Goal: Task Accomplishment & Management: Manage account settings

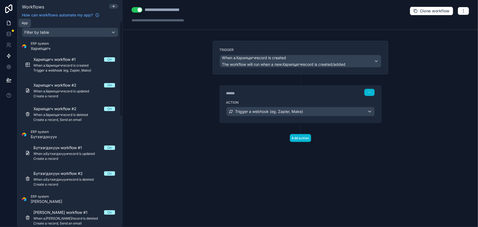
click at [9, 22] on icon at bounding box center [8, 22] width 5 height 5
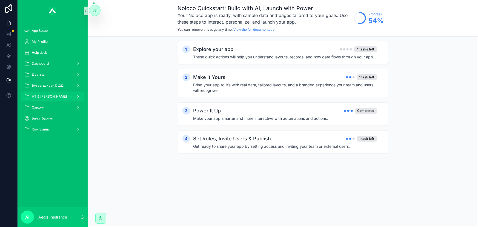
click at [58, 97] on div "НТ & [PERSON_NAME]" at bounding box center [52, 96] width 57 height 9
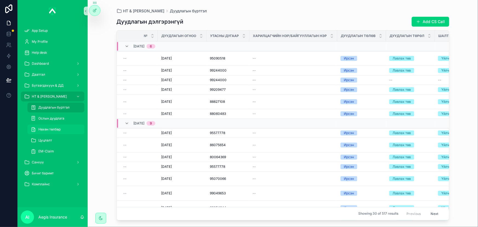
click at [63, 130] on div "Нөхөн төлбөр" at bounding box center [56, 129] width 50 height 9
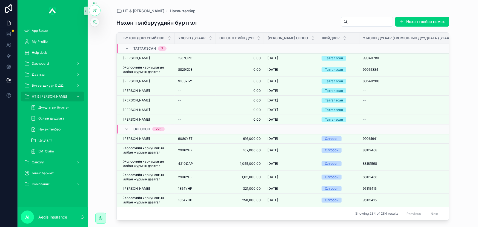
click at [96, 12] on icon at bounding box center [95, 10] width 4 height 4
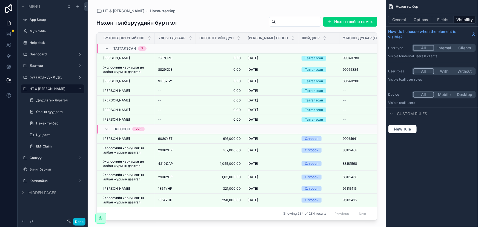
click at [284, 23] on div "scrollable content" at bounding box center [237, 110] width 298 height 220
drag, startPoint x: 284, startPoint y: 23, endPoint x: 286, endPoint y: 20, distance: 3.7
click at [286, 20] on input "scrollable content" at bounding box center [298, 22] width 45 height 8
paste input "*******"
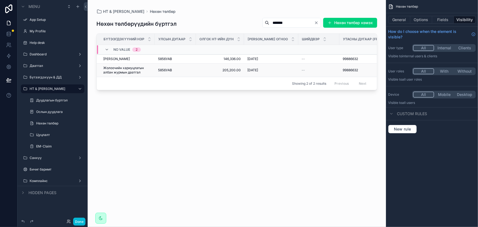
type input "*******"
click at [116, 73] on span "Жолоочийн хариуцлагын албан журмын даатгал" at bounding box center [127, 70] width 48 height 9
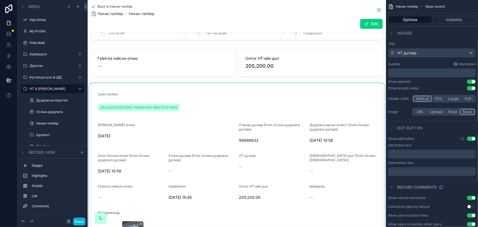
scroll to position [25, 0]
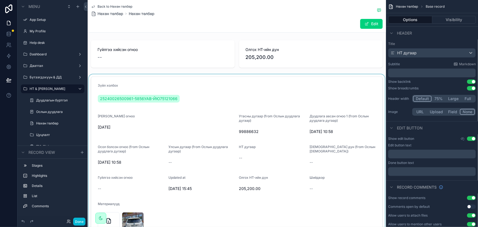
click at [101, 98] on div "scrollable content" at bounding box center [237, 207] width 298 height 267
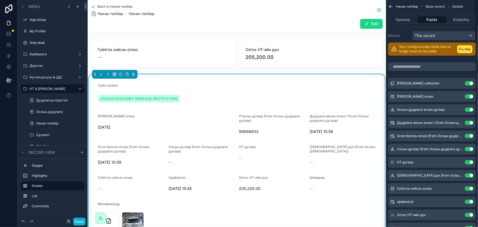
click at [369, 24] on button "Edit" at bounding box center [371, 24] width 22 height 10
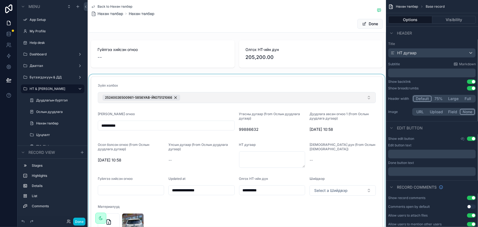
click at [214, 94] on div "scrollable content" at bounding box center [237, 207] width 298 height 266
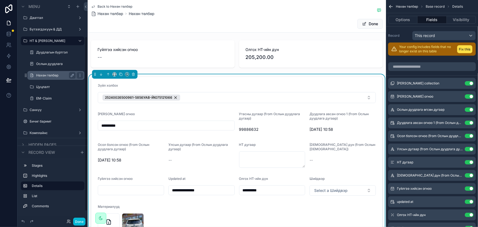
scroll to position [50, 0]
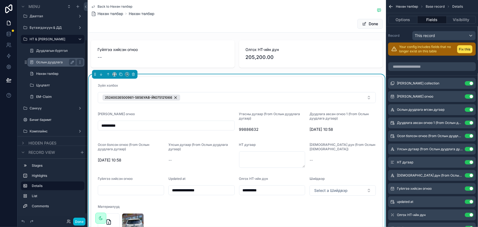
click at [55, 62] on label "Ослын дуудлага" at bounding box center [54, 62] width 37 height 4
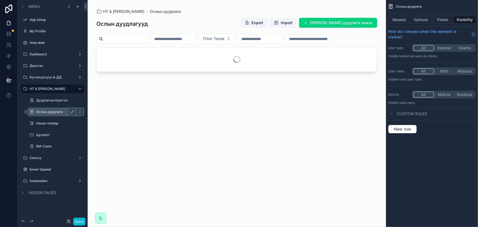
click at [146, 39] on div "scrollable content" at bounding box center [237, 110] width 298 height 220
click at [142, 40] on input "scrollable content" at bounding box center [125, 39] width 45 height 8
paste input "*******"
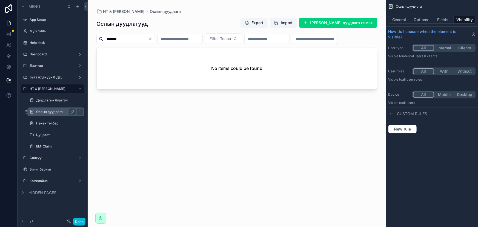
type input "*******"
click at [181, 44] on div "******* Filter Төлөв" at bounding box center [236, 38] width 281 height 10
click at [57, 121] on label "Нөхөн төлбөр" at bounding box center [54, 123] width 37 height 4
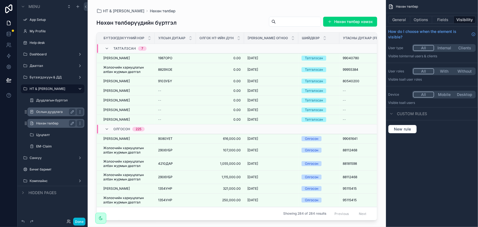
click at [290, 15] on div "scrollable content" at bounding box center [237, 110] width 298 height 220
drag, startPoint x: 290, startPoint y: 15, endPoint x: 290, endPoint y: 21, distance: 6.0
click at [290, 21] on input "scrollable content" at bounding box center [298, 22] width 45 height 8
paste input "*******"
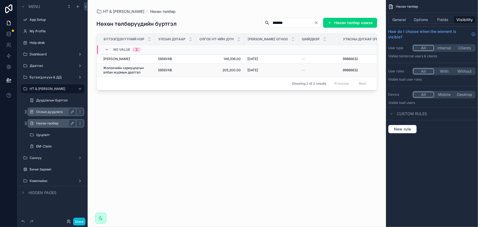
type input "*******"
click at [130, 73] on span "Жолоочийн хариуцлагын албан журмын даатгал" at bounding box center [127, 70] width 48 height 9
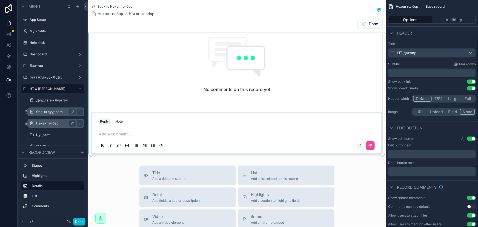
scroll to position [498, 0]
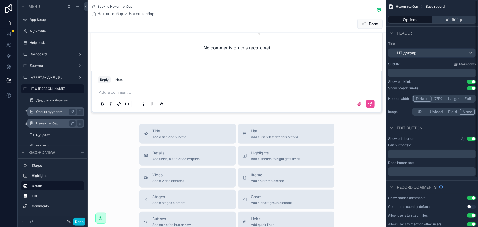
click at [452, 19] on button "Visibility" at bounding box center [454, 20] width 44 height 8
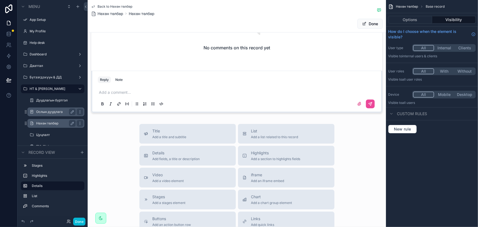
click at [263, 31] on div "Back to Нөхөн төлбөр Нөхөн төлбөр Нөхөн төлбөр Done" at bounding box center [237, 16] width 292 height 32
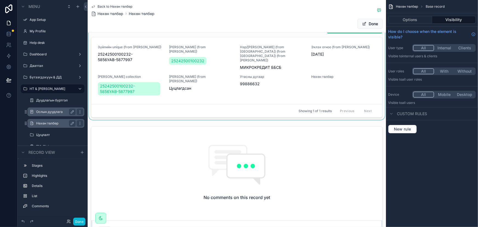
click at [352, 68] on div "scrollable content" at bounding box center [237, 70] width 298 height 99
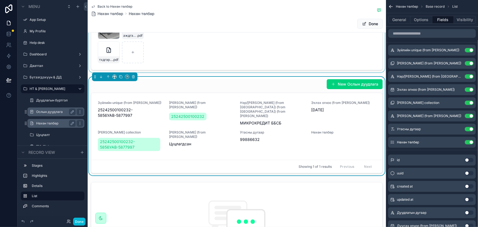
scroll to position [224, 0]
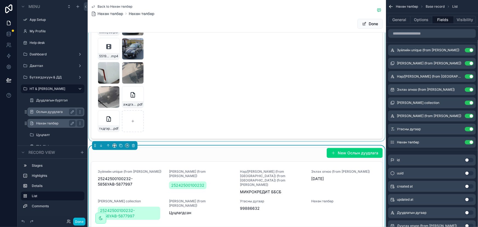
click at [358, 77] on div "scrollable content" at bounding box center [237, 8] width 298 height 266
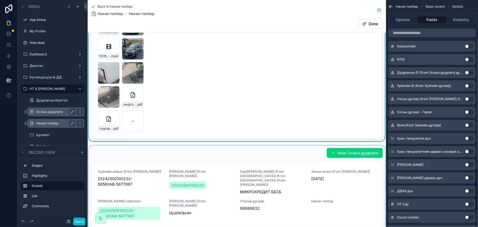
scroll to position [998, 0]
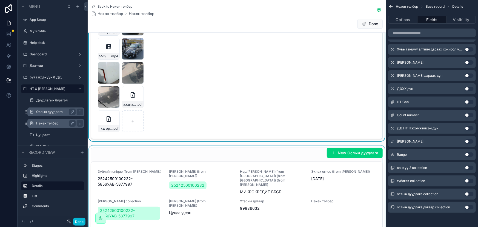
click at [468, 206] on button "Use setting" at bounding box center [469, 207] width 9 height 4
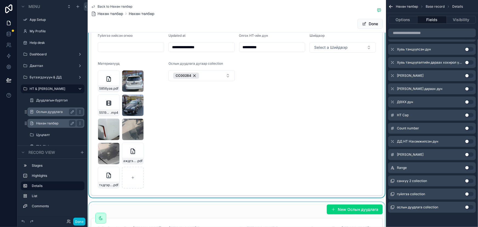
scroll to position [99, 0]
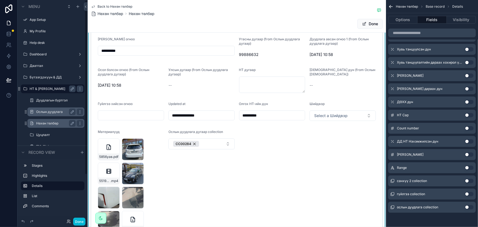
type input "**********"
click at [57, 112] on label "Ослын дуудлага" at bounding box center [54, 112] width 37 height 4
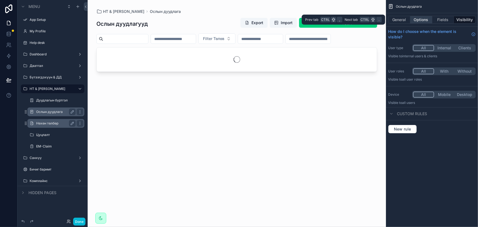
click at [423, 21] on button "Options" at bounding box center [421, 20] width 22 height 8
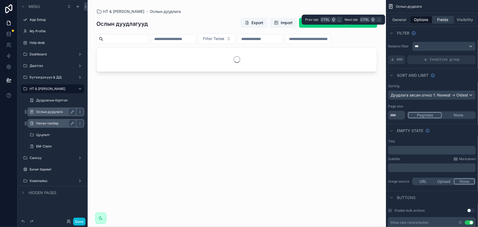
click at [449, 18] on button "Fields" at bounding box center [443, 20] width 22 height 8
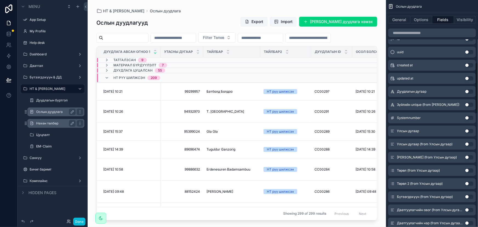
scroll to position [224, 0]
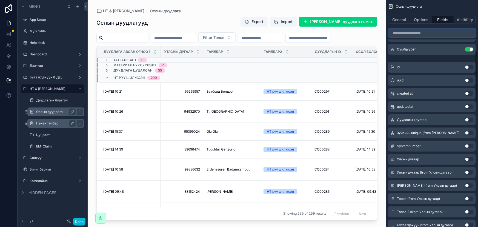
click at [421, 33] on input "scrollable content" at bounding box center [432, 32] width 88 height 9
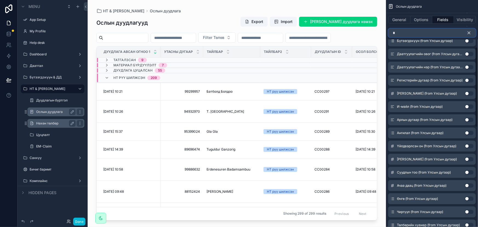
scroll to position [132, 0]
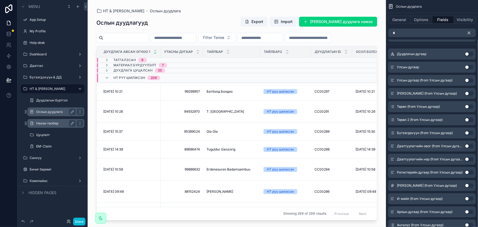
click at [466, 66] on button "Use setting" at bounding box center [469, 67] width 9 height 4
drag, startPoint x: 169, startPoint y: 217, endPoint x: 440, endPoint y: 226, distance: 270.5
click at [455, 224] on div "App Setup My Profile Help desk Dashboard Даатгал Бүтээгдэхүүн & ДД НТ & Үйлчилг…" at bounding box center [283, 113] width 390 height 227
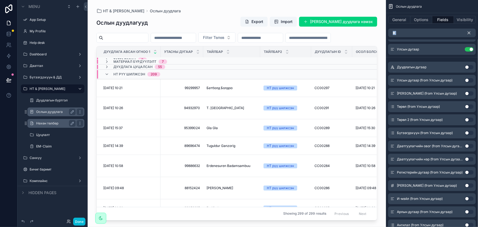
click at [373, 217] on div "scrollable content" at bounding box center [237, 110] width 298 height 220
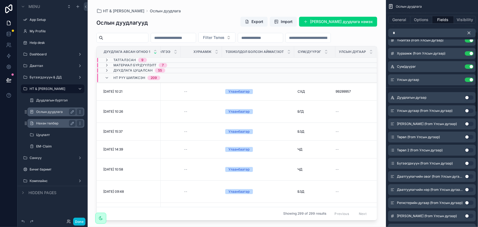
scroll to position [107, 0]
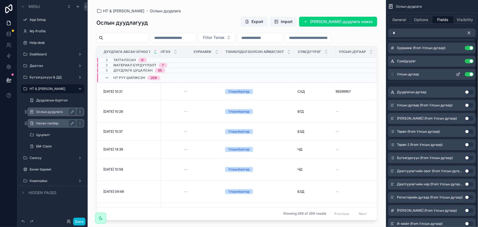
click at [470, 73] on button "Use setting" at bounding box center [469, 74] width 9 height 4
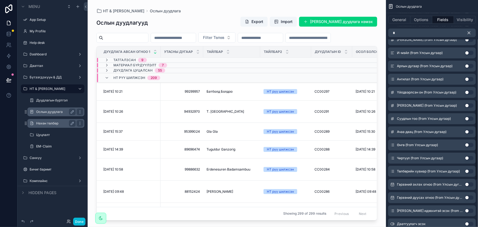
scroll to position [282, 0]
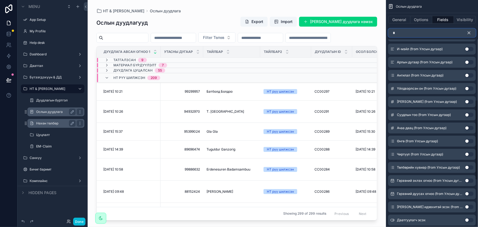
click at [431, 35] on input "*" at bounding box center [432, 32] width 88 height 9
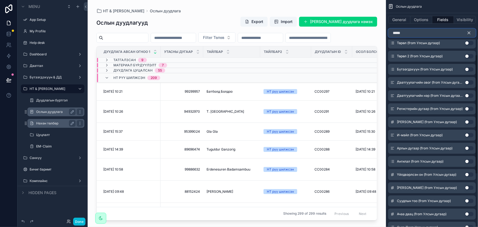
scroll to position [203, 0]
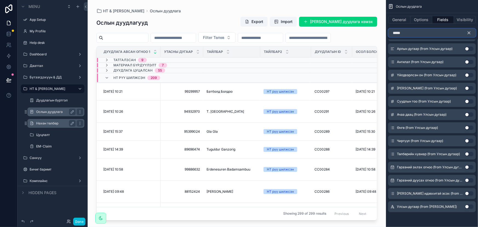
type input "*****"
click at [467, 205] on button "Use setting" at bounding box center [469, 206] width 9 height 4
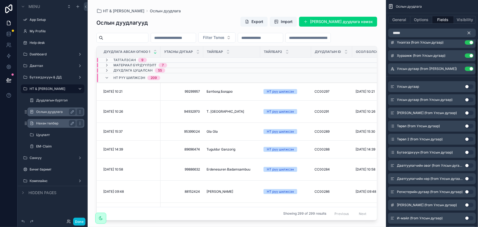
scroll to position [0, 0]
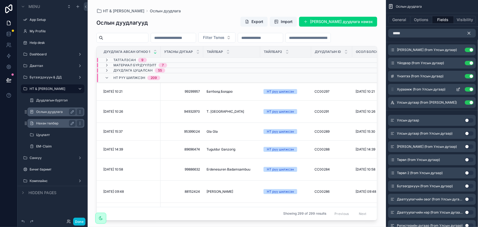
drag, startPoint x: 393, startPoint y: 104, endPoint x: 402, endPoint y: 87, distance: 19.1
click at [410, 77] on div "[PERSON_NAME] (from Улсын дугаар) Use setting Үйлдвэр (from Улсын дугаар) Use s…" at bounding box center [432, 76] width 92 height 64
drag, startPoint x: 393, startPoint y: 103, endPoint x: 411, endPoint y: 71, distance: 37.1
click at [411, 70] on div "[PERSON_NAME] (from Улсын дугаар) Use setting Үйлдвэр (from Улсын дугаар) Use s…" at bounding box center [432, 76] width 92 height 64
drag, startPoint x: 393, startPoint y: 102, endPoint x: 405, endPoint y: 95, distance: 14.1
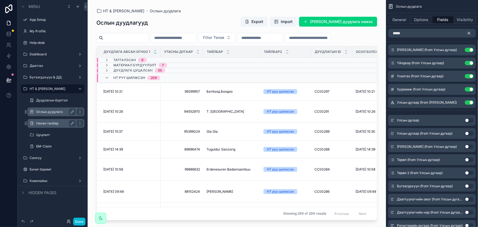
click at [400, 82] on div "[PERSON_NAME] (from Улсын дугаар) Use setting Үйлдвэр (from Улсын дугаар) Use s…" at bounding box center [432, 76] width 92 height 64
click at [469, 33] on icon "scrollable content" at bounding box center [468, 33] width 5 height 5
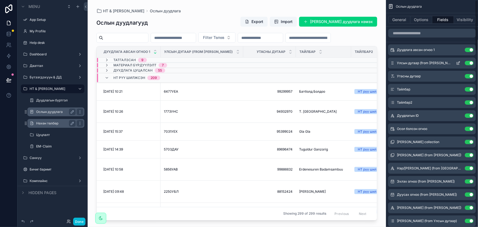
click at [458, 61] on icon "scrollable content" at bounding box center [458, 63] width 4 height 4
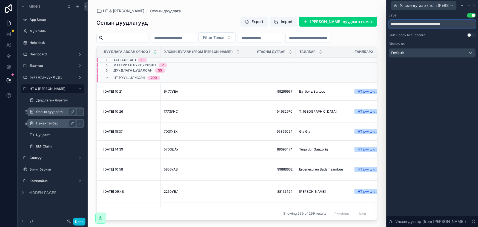
click at [417, 27] on input "**********" at bounding box center [432, 24] width 87 height 9
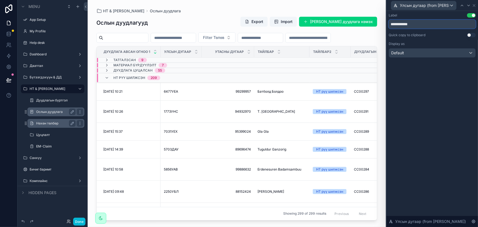
type input "**********"
click at [459, 120] on div "**********" at bounding box center [431, 119] width 91 height 216
click at [226, 54] on span "Утасны дугаар" at bounding box center [229, 52] width 29 height 4
click at [474, 3] on icon at bounding box center [474, 5] width 4 height 4
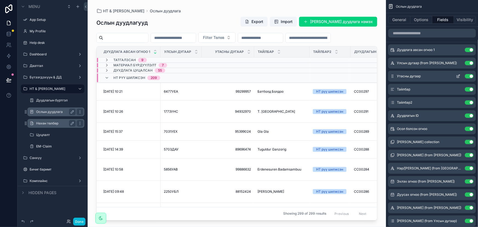
click at [458, 77] on icon "scrollable content" at bounding box center [459, 75] width 2 height 2
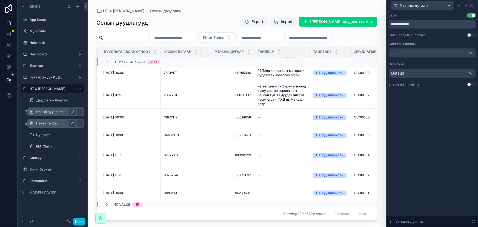
scroll to position [3974, 0]
click at [177, 191] on span "0986УБӨ" at bounding box center [171, 193] width 15 height 4
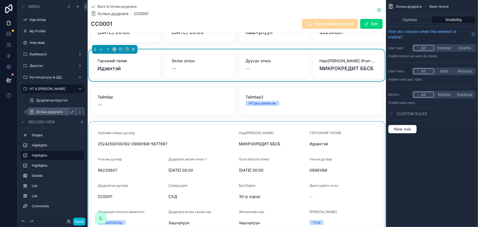
scroll to position [124, 0]
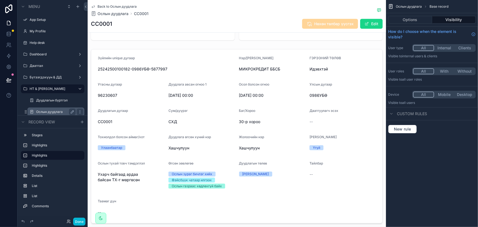
drag, startPoint x: 362, startPoint y: 28, endPoint x: 372, endPoint y: 23, distance: 11.2
click at [362, 28] on button "Edit" at bounding box center [371, 24] width 22 height 10
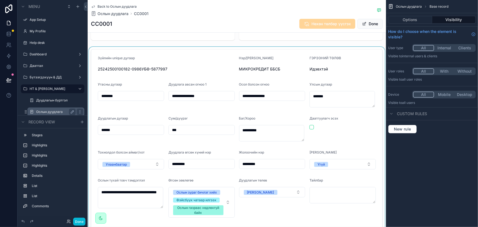
click at [355, 50] on div "scrollable content" at bounding box center [237, 150] width 298 height 207
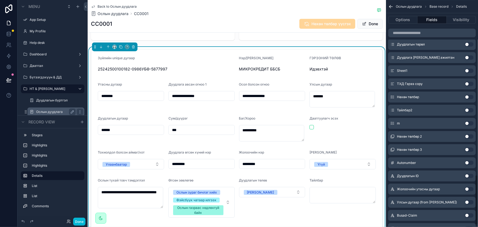
scroll to position [797, 0]
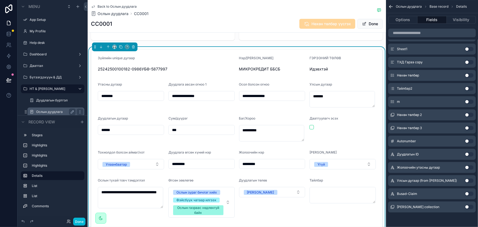
click at [466, 206] on button "Use setting" at bounding box center [469, 207] width 9 height 4
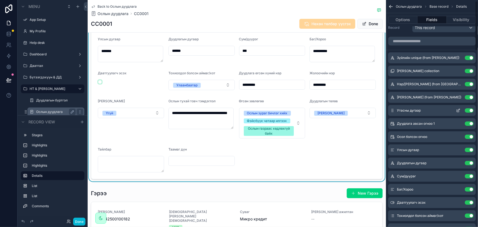
scroll to position [0, 0]
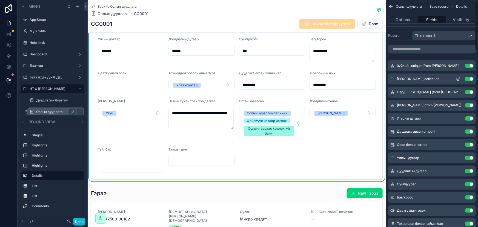
click at [458, 79] on icon "scrollable content" at bounding box center [458, 79] width 4 height 4
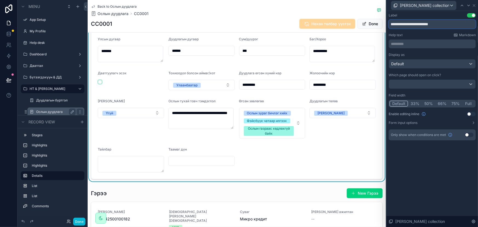
click at [456, 26] on input "**********" at bounding box center [432, 24] width 87 height 9
drag, startPoint x: 456, startPoint y: 23, endPoint x: 308, endPoint y: 36, distance: 148.4
click at [308, 36] on div "**********" at bounding box center [239, 113] width 478 height 227
type input "**********"
click at [454, 175] on div "**********" at bounding box center [431, 119] width 91 height 216
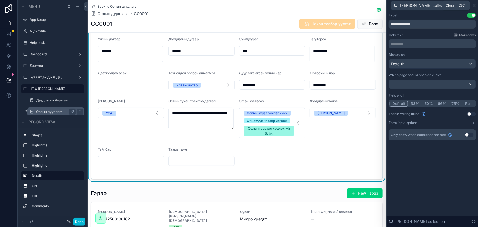
click at [473, 7] on icon at bounding box center [474, 5] width 4 height 4
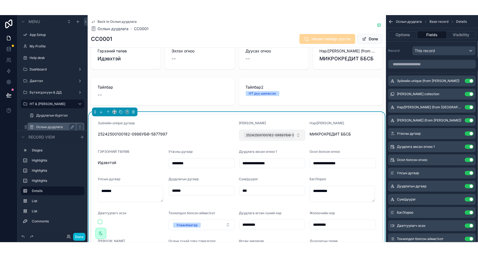
scroll to position [124, 0]
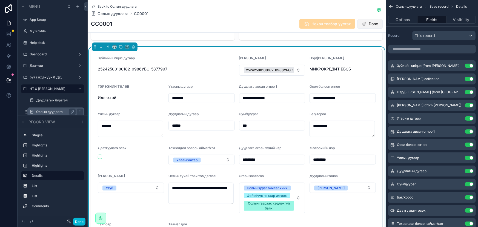
click at [371, 24] on button "Done" at bounding box center [369, 24] width 25 height 10
